Goal: Task Accomplishment & Management: Manage account settings

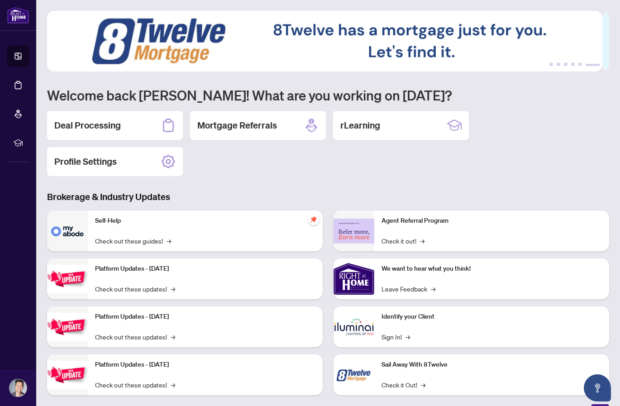
click at [603, 13] on main "1 2 3 4 5 6 Welcome back [PERSON_NAME]! What are you working on [DATE]? Deal Pr…" at bounding box center [327, 203] width 583 height 406
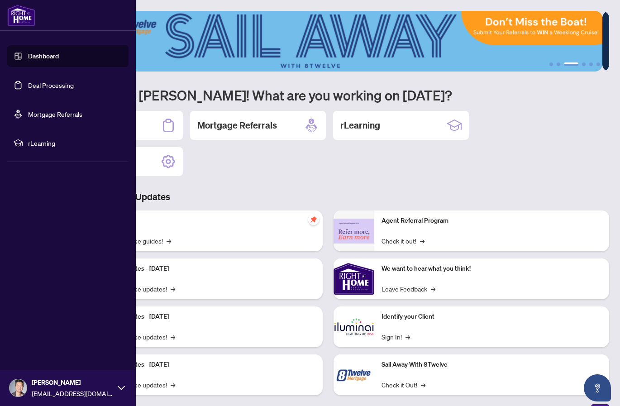
click at [45, 52] on link "Dashboard" at bounding box center [43, 56] width 31 height 8
click at [44, 54] on link "Dashboard" at bounding box center [43, 56] width 31 height 8
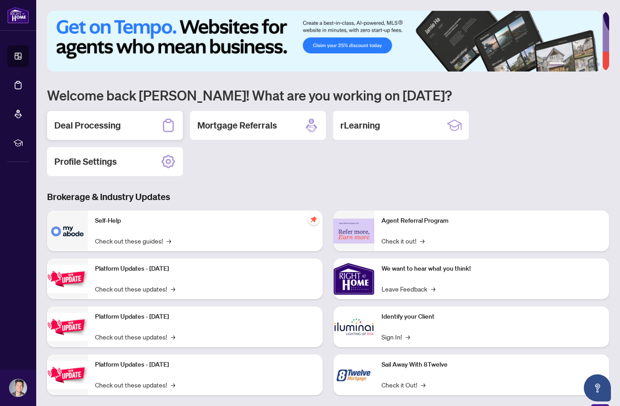
click at [134, 126] on div "Deal Processing" at bounding box center [115, 125] width 136 height 29
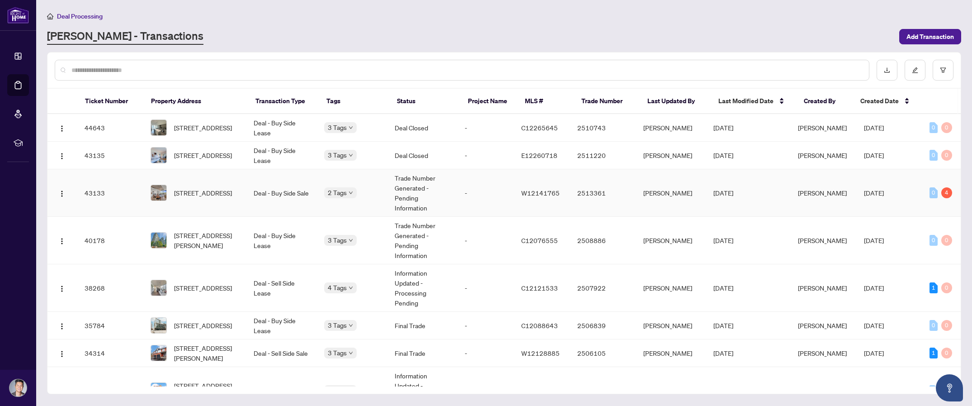
click at [619, 194] on div "4" at bounding box center [947, 192] width 11 height 11
click at [180, 193] on span "522-2720 Dundas St, Toronto, Ontario M6P 0C3, Canada" at bounding box center [203, 193] width 58 height 10
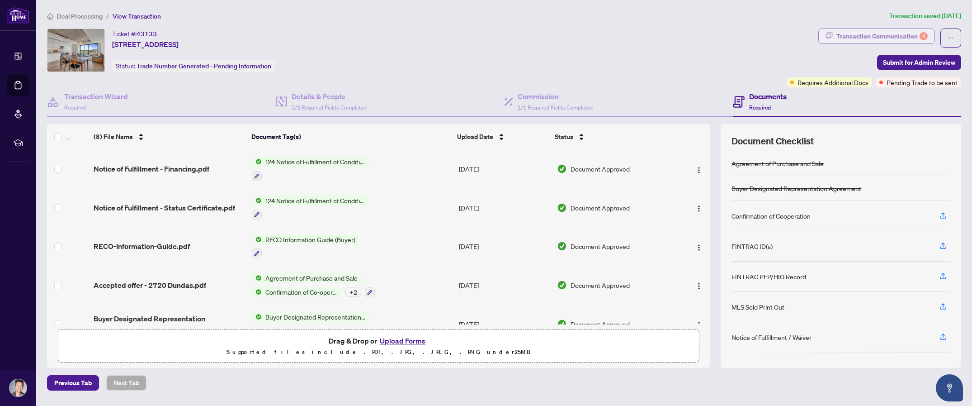
click at [619, 36] on div "Transaction Communication 4" at bounding box center [882, 36] width 91 height 14
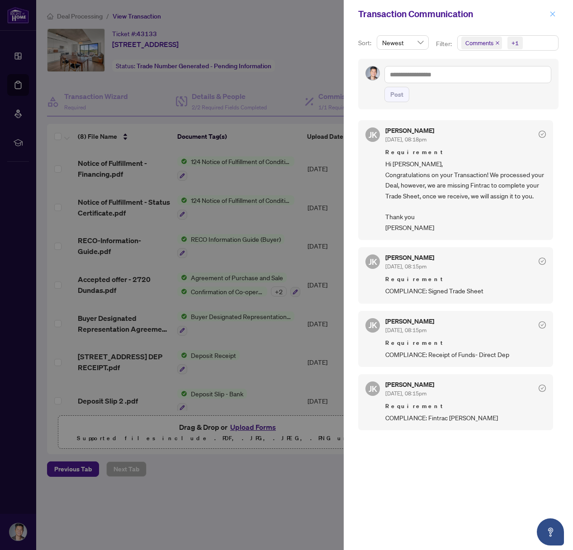
click at [553, 14] on icon "close" at bounding box center [552, 13] width 5 height 5
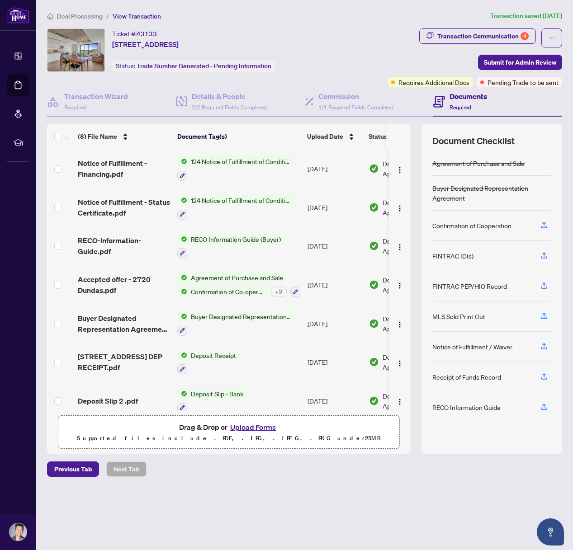
scroll to position [48, 0]
